Goal: Obtain resource: Obtain resource

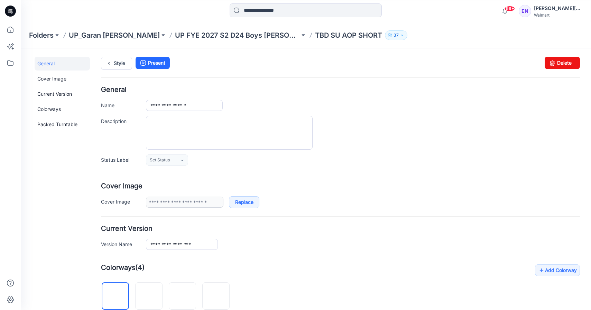
scroll to position [206, 0]
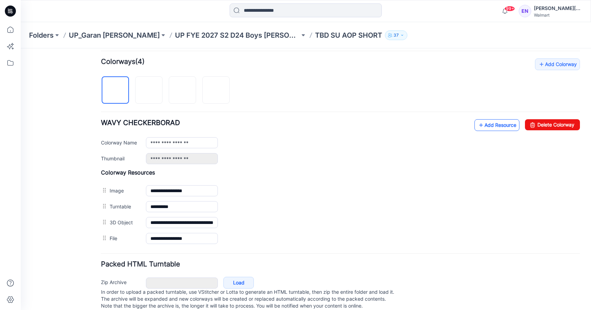
click at [485, 127] on link "Add Resource" at bounding box center [496, 125] width 45 height 12
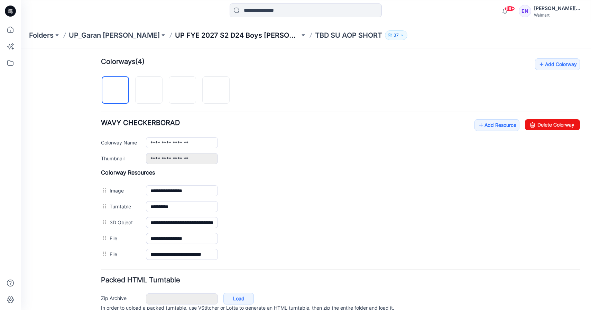
click at [186, 34] on p "UP FYE 2027 S2 D24 Boys [PERSON_NAME]" at bounding box center [237, 35] width 125 height 10
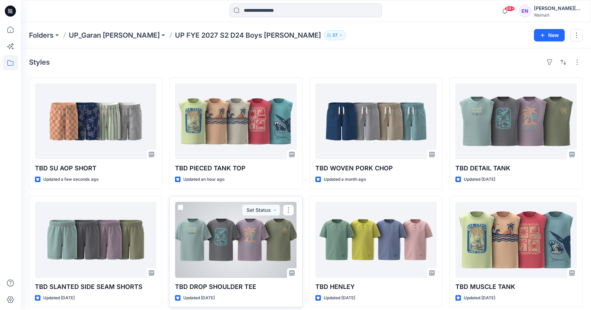
click at [219, 227] on div at bounding box center [235, 240] width 121 height 76
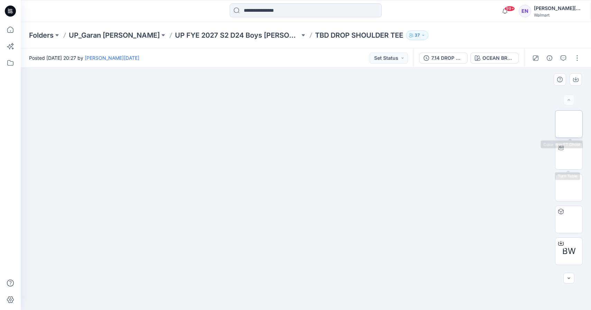
click at [569, 124] on img at bounding box center [569, 124] width 0 height 0
click at [403, 34] on div "Folders UP_Garan [PERSON_NAME] UP [PERSON_NAME] 2027 S2 D24 Boys [PERSON_NAME] …" at bounding box center [278, 35] width 499 height 10
click at [569, 156] on img at bounding box center [569, 156] width 0 height 0
drag, startPoint x: 307, startPoint y: 298, endPoint x: 311, endPoint y: 298, distance: 4.2
click at [311, 298] on circle at bounding box center [310, 299] width 4 height 4
